Goal: Information Seeking & Learning: Find specific fact

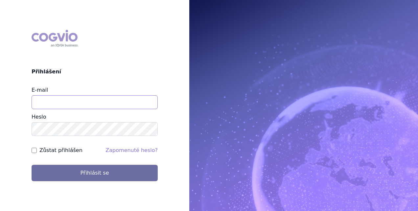
click at [88, 99] on input "E-mail" at bounding box center [95, 103] width 126 height 14
type input "[EMAIL_ADDRESS][PERSON_NAME][DOMAIN_NAME]"
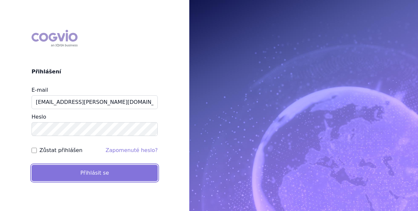
click at [88, 173] on button "Přihlásit se" at bounding box center [95, 173] width 126 height 16
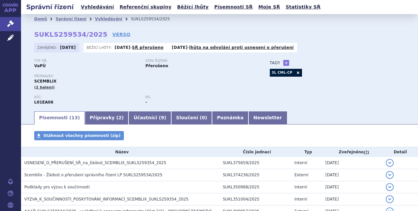
click at [226, 90] on div "Přípravky: SCEMBLIX (2 balení)" at bounding box center [145, 83] width 222 height 16
click at [364, 82] on div "Typ SŘ: VaPÚ Stav řízení: Přerušeno Přípravky: SCEMBLIX (2 balení) ATC: L01EA06…" at bounding box center [219, 85] width 370 height 52
click at [373, 91] on div "Typ SŘ: VaPÚ Stav řízení: Přerušeno Přípravky: SCEMBLIX (2 balení) ATC: L01EA06…" at bounding box center [219, 85] width 370 height 52
